Goal: Navigation & Orientation: Find specific page/section

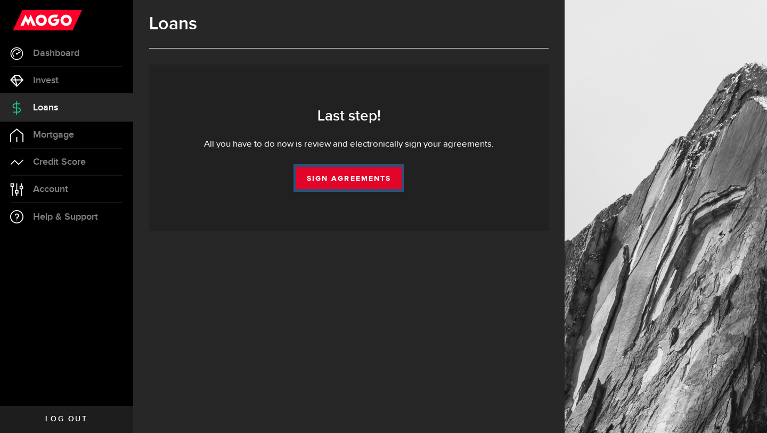
click at [380, 177] on link "Sign Agreements" at bounding box center [348, 178] width 105 height 22
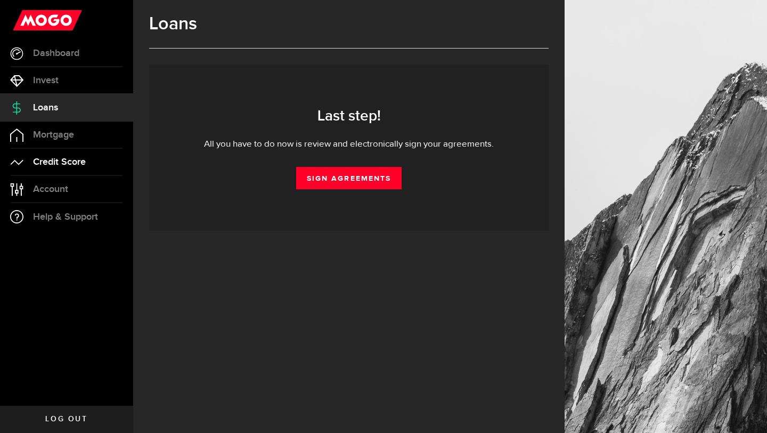
click at [95, 158] on link "Credit Score" at bounding box center [66, 162] width 133 height 27
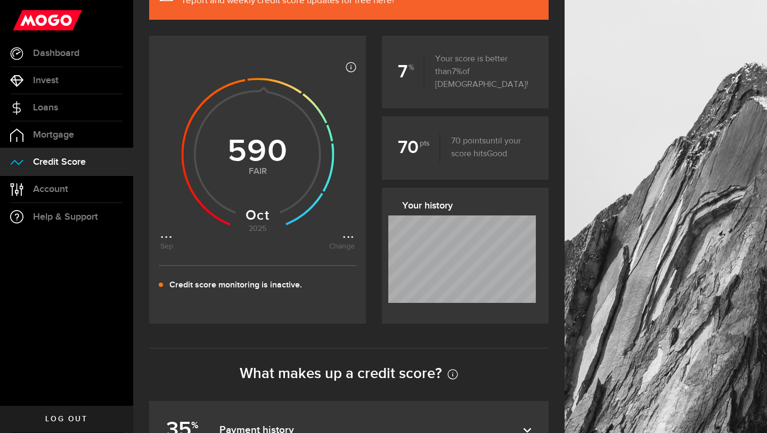
scroll to position [7, 0]
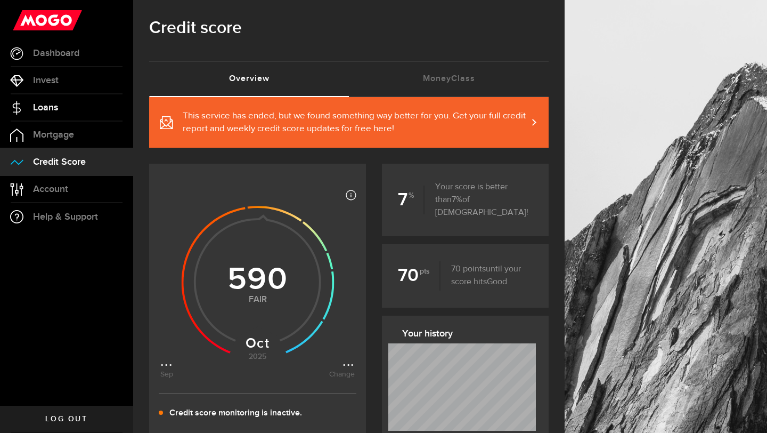
click at [110, 112] on link "Loans" at bounding box center [66, 107] width 133 height 27
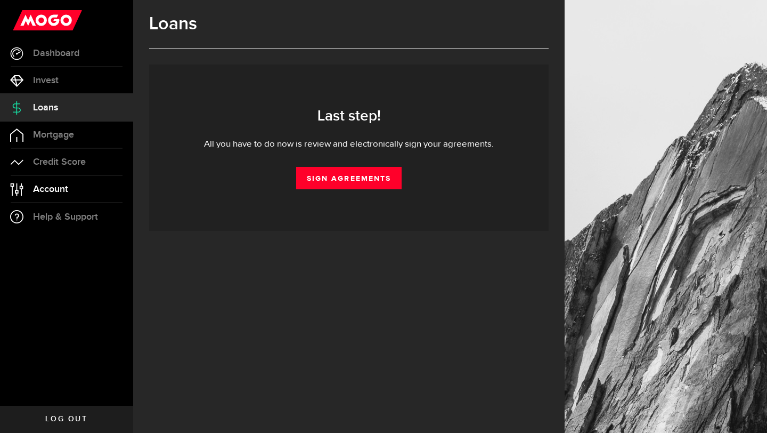
click at [75, 181] on link "Account Compte" at bounding box center [66, 189] width 133 height 27
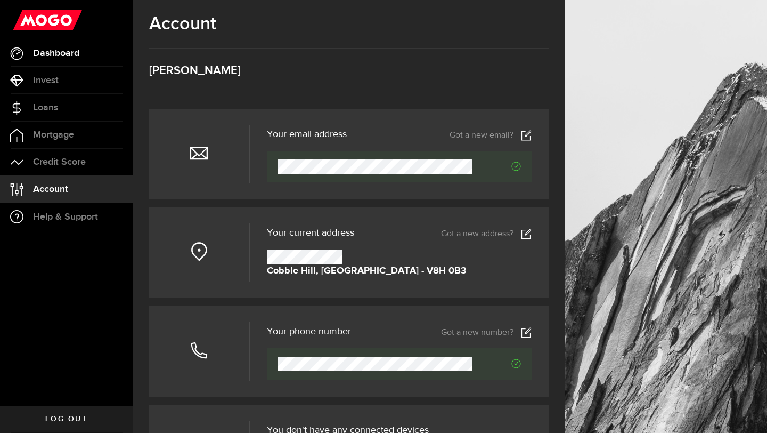
click at [75, 57] on span "Dashboard" at bounding box center [56, 53] width 46 height 10
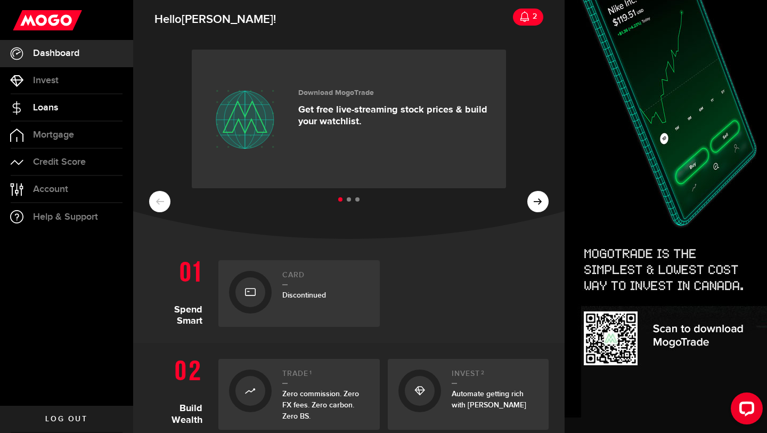
click at [62, 105] on link "Loans" at bounding box center [66, 107] width 133 height 27
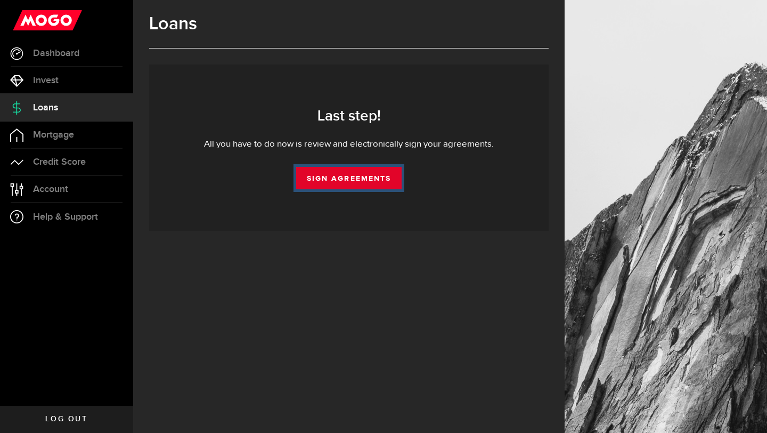
click at [320, 177] on link "Sign Agreements" at bounding box center [348, 178] width 105 height 22
